Goal: Check status: Check status

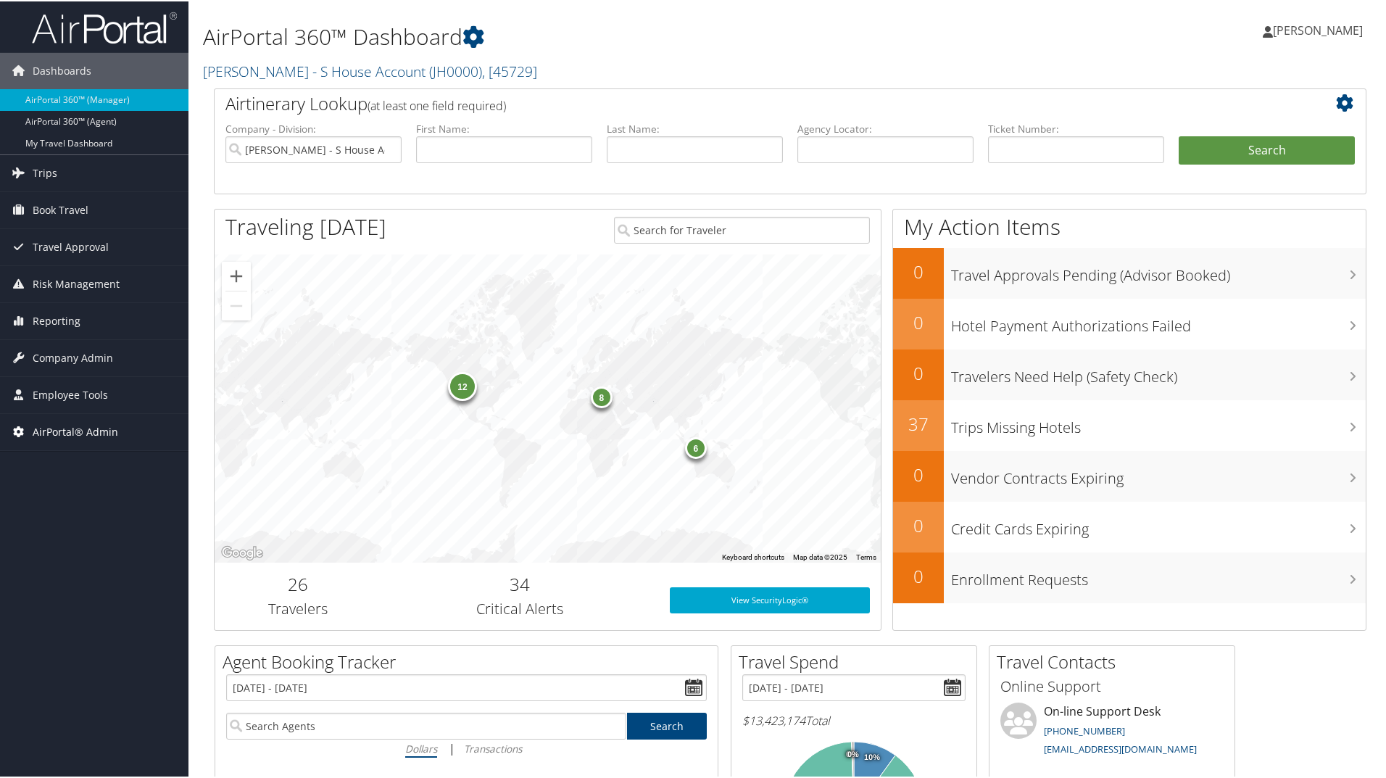
click at [114, 423] on span "AirPortal® Admin" at bounding box center [76, 430] width 86 height 36
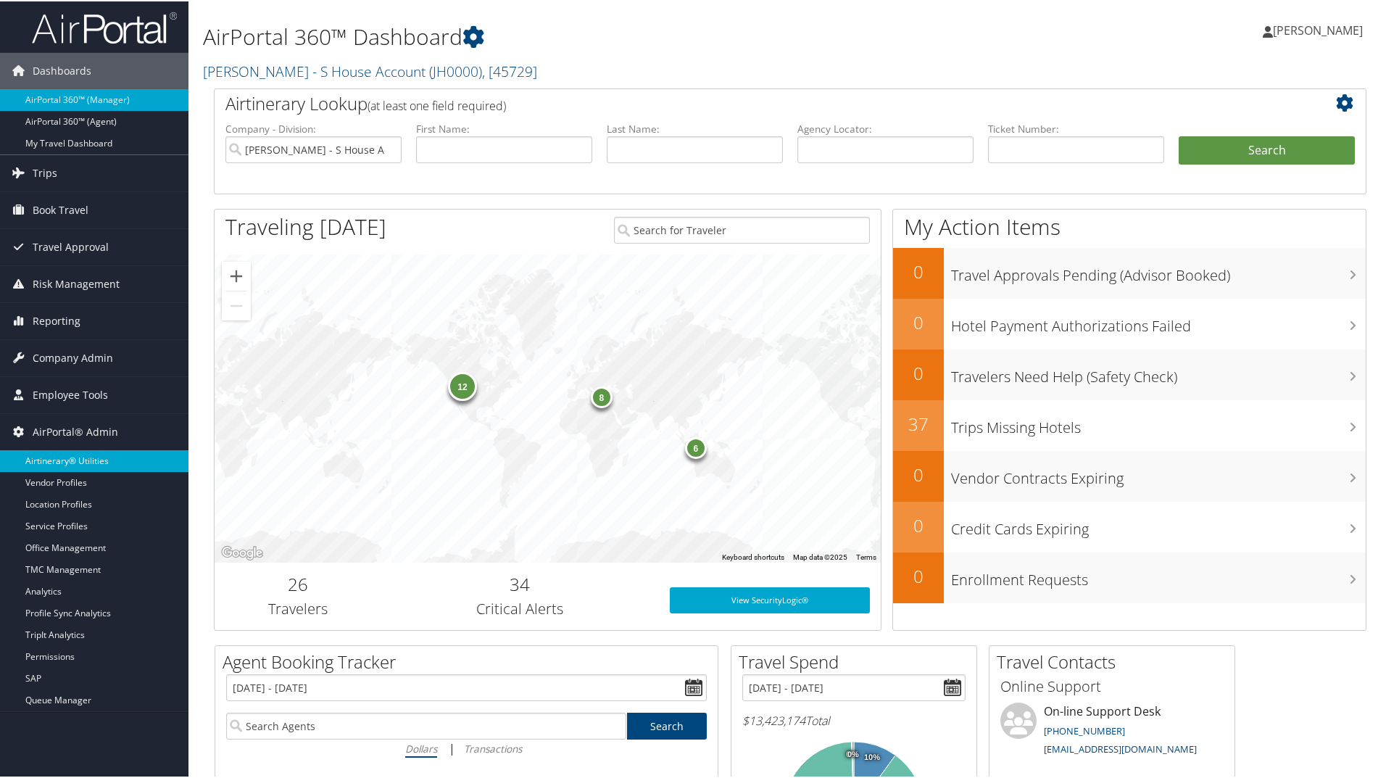
click at [136, 459] on link "Airtinerary® Utilities" at bounding box center [94, 460] width 188 height 22
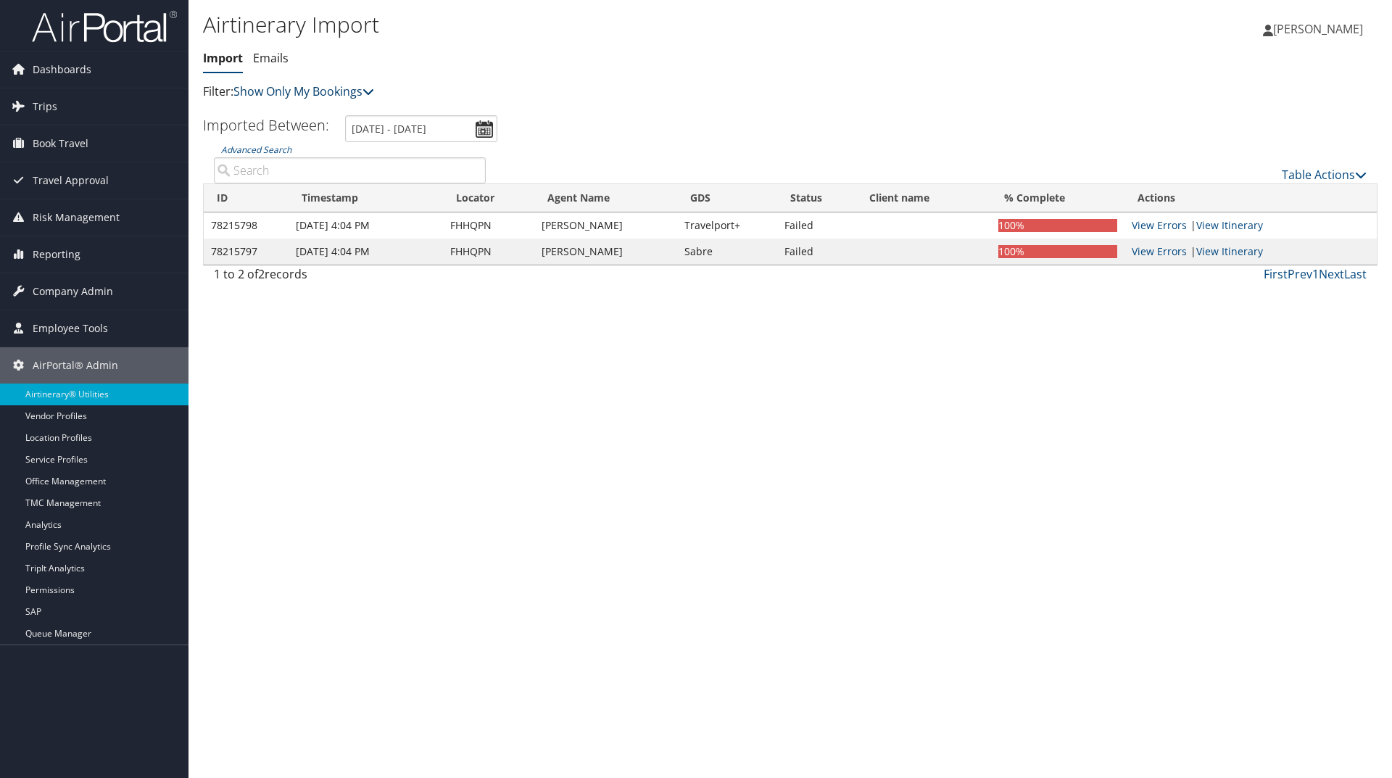
click at [333, 97] on link "Show Only My Bookings" at bounding box center [303, 91] width 141 height 16
click at [339, 104] on link "Show My TMC Bookings" at bounding box center [332, 113] width 191 height 25
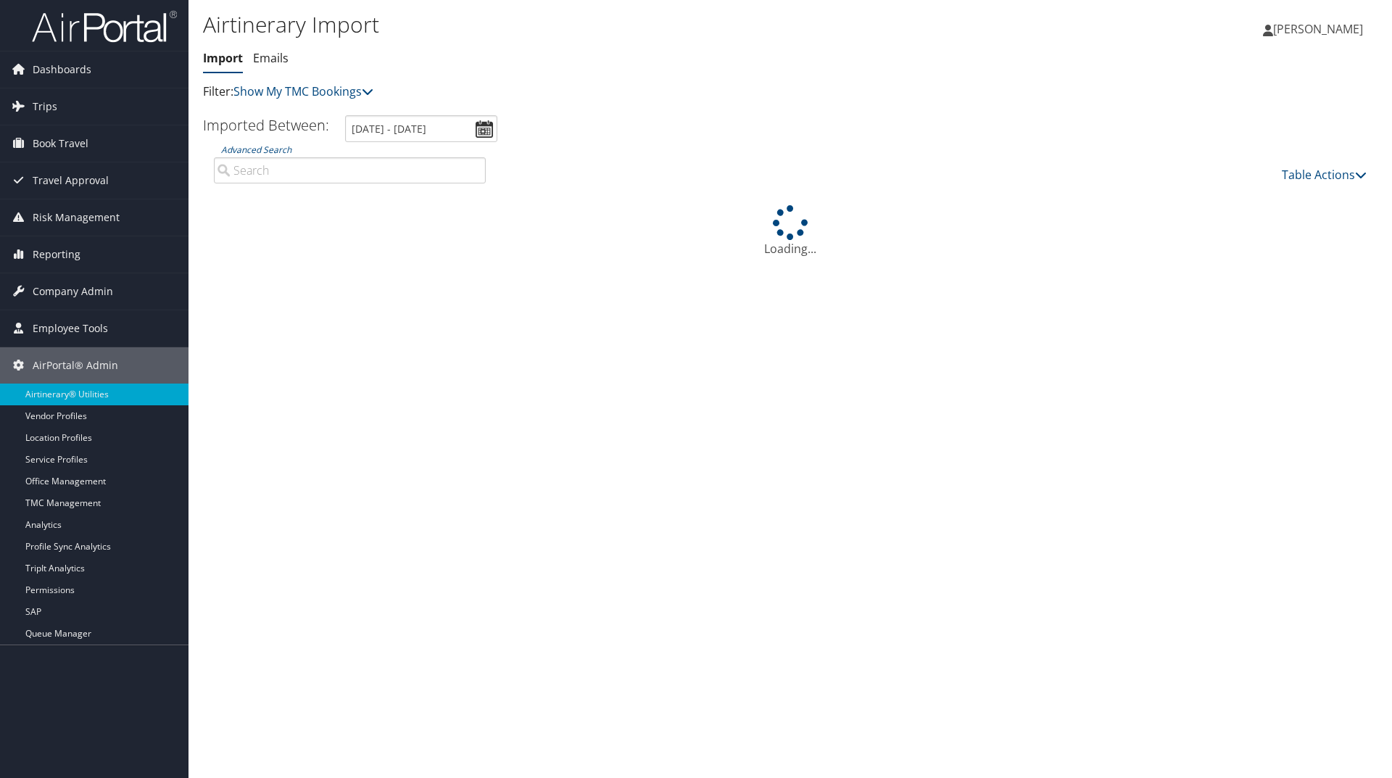
click at [412, 173] on input "Advanced Search" at bounding box center [350, 170] width 272 height 26
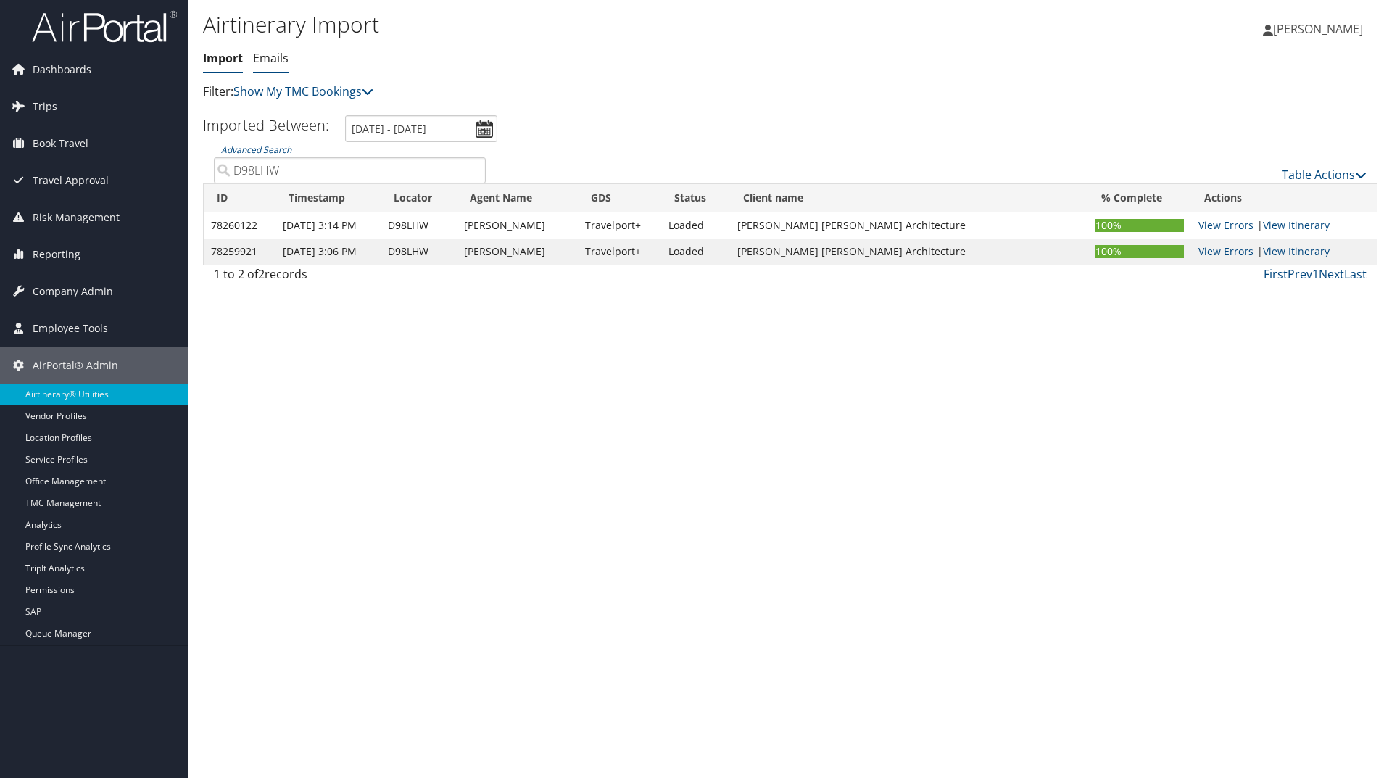
type input "D98LHW"
click at [283, 62] on link "Emails" at bounding box center [271, 58] width 36 height 16
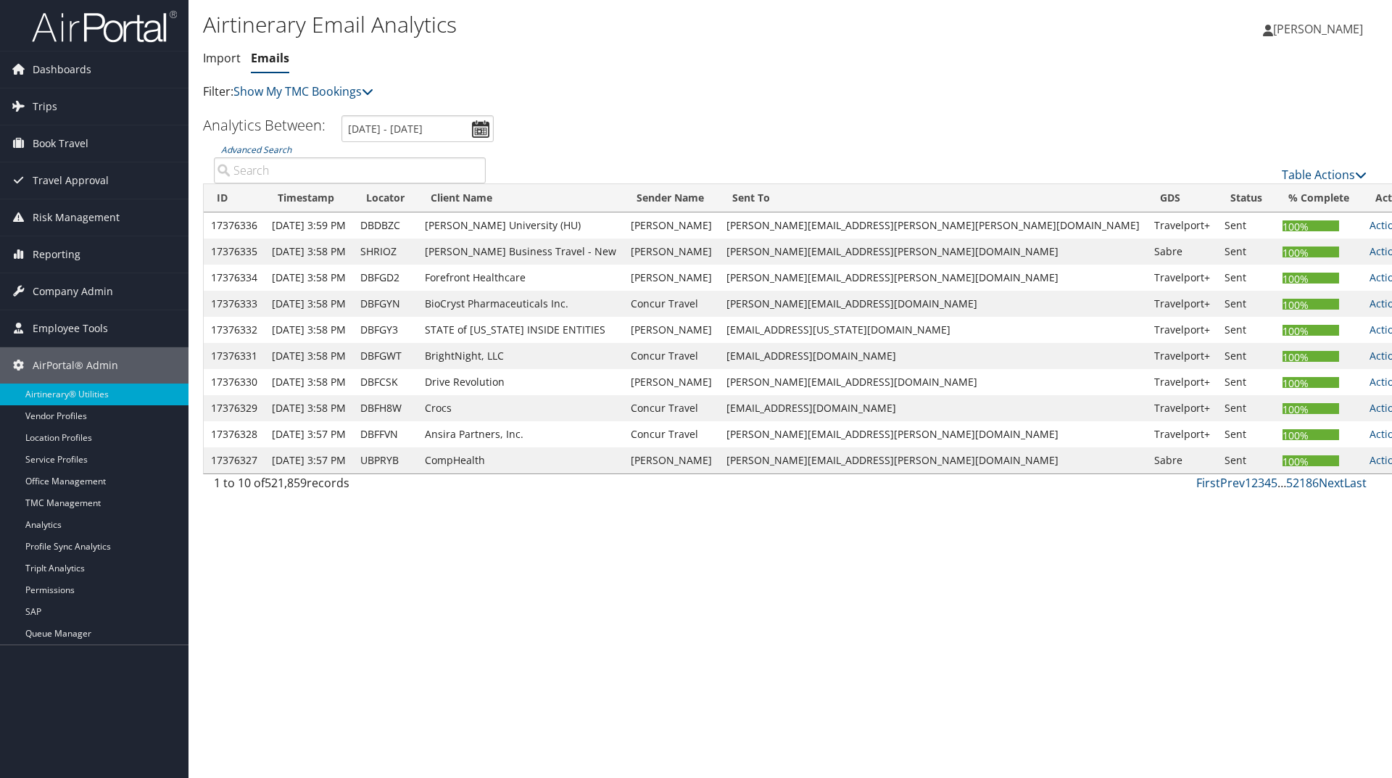
click at [388, 169] on input "Advanced Search" at bounding box center [350, 170] width 272 height 26
paste input "D98LHW"
type input "D98LHW"
